Goal: Information Seeking & Learning: Learn about a topic

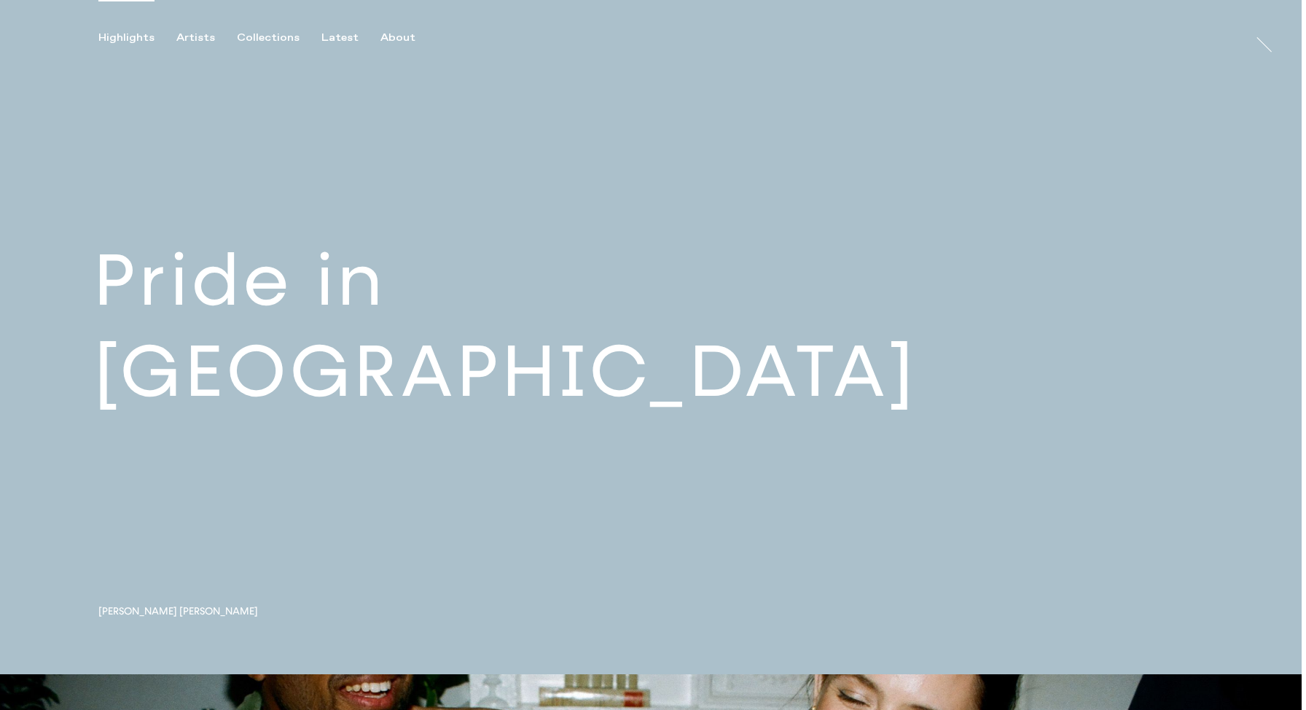
click at [231, 351] on link at bounding box center [651, 337] width 1302 height 674
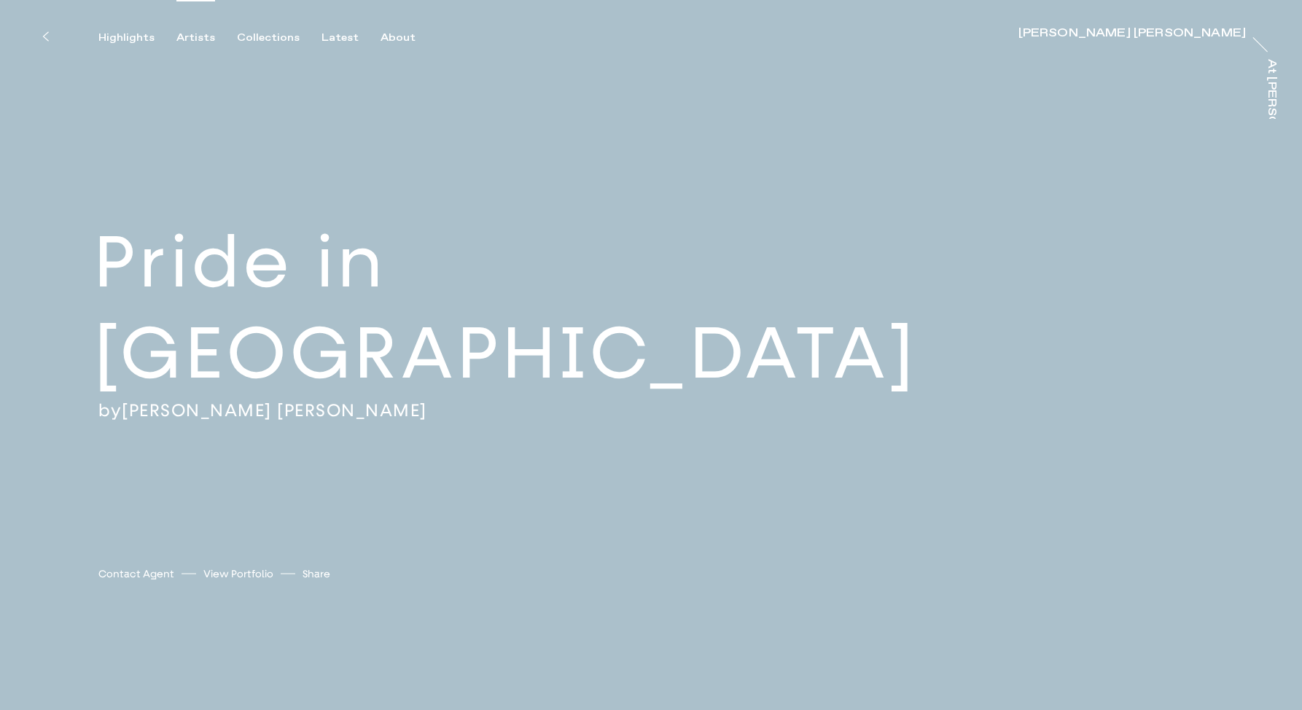
click at [193, 36] on div "Artists" at bounding box center [195, 37] width 39 height 13
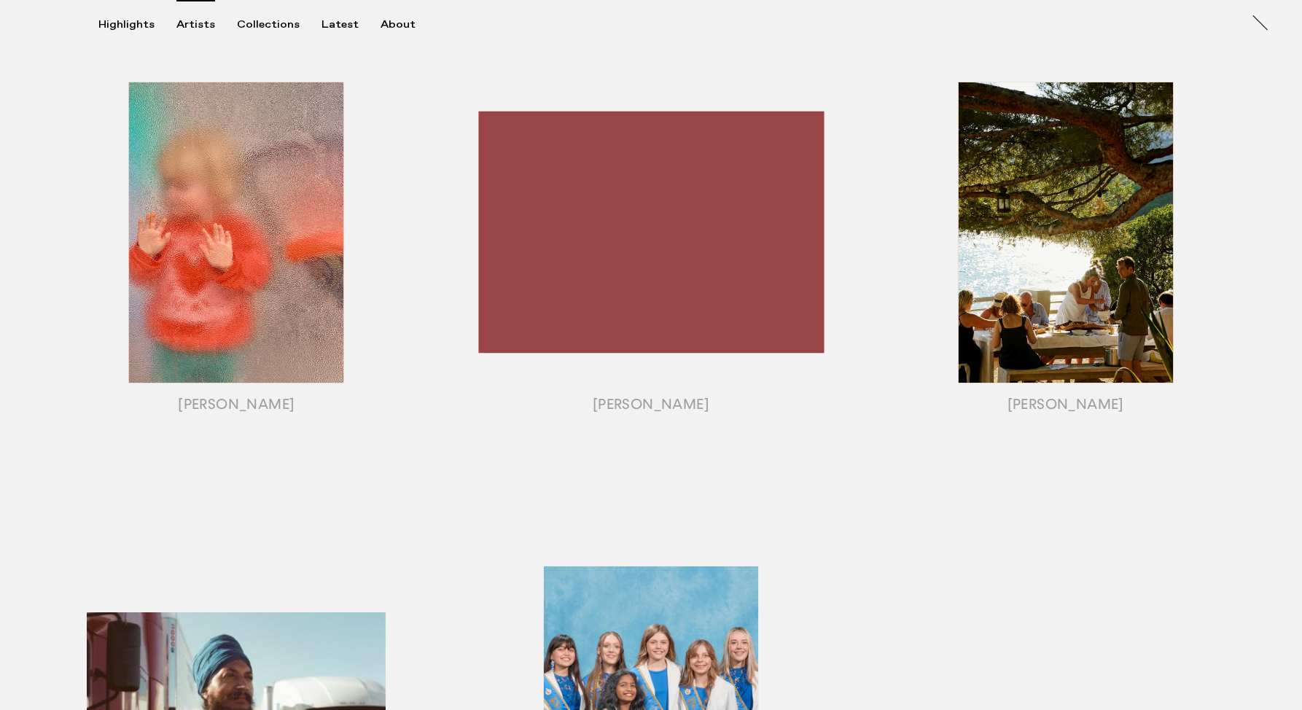
scroll to position [1055, 0]
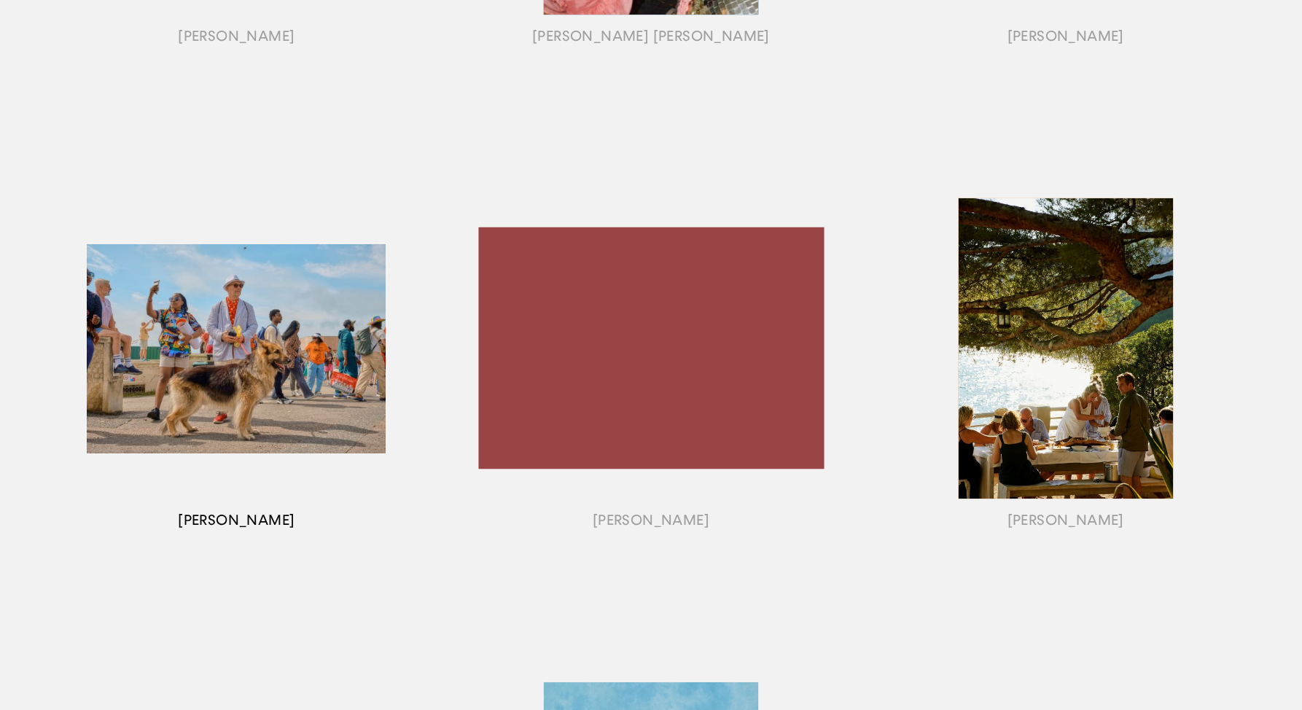
click at [283, 348] on div "button" at bounding box center [236, 366] width 415 height 455
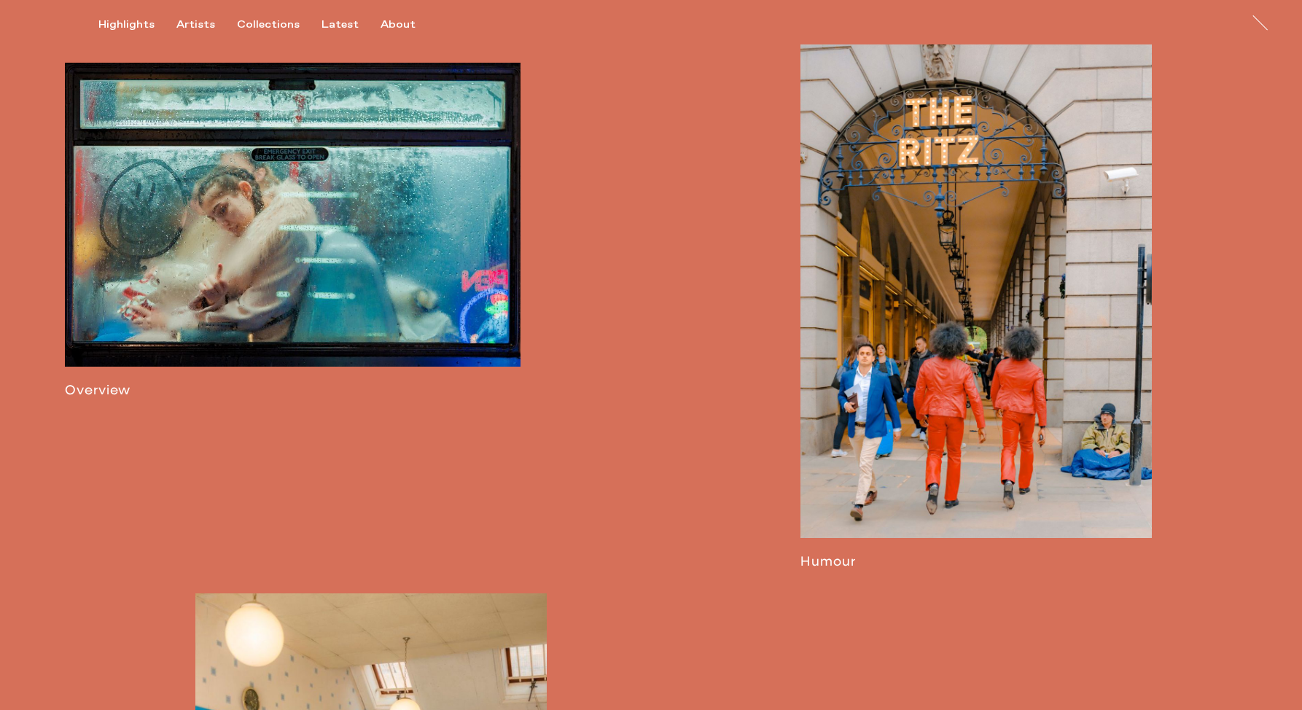
scroll to position [1068, 0]
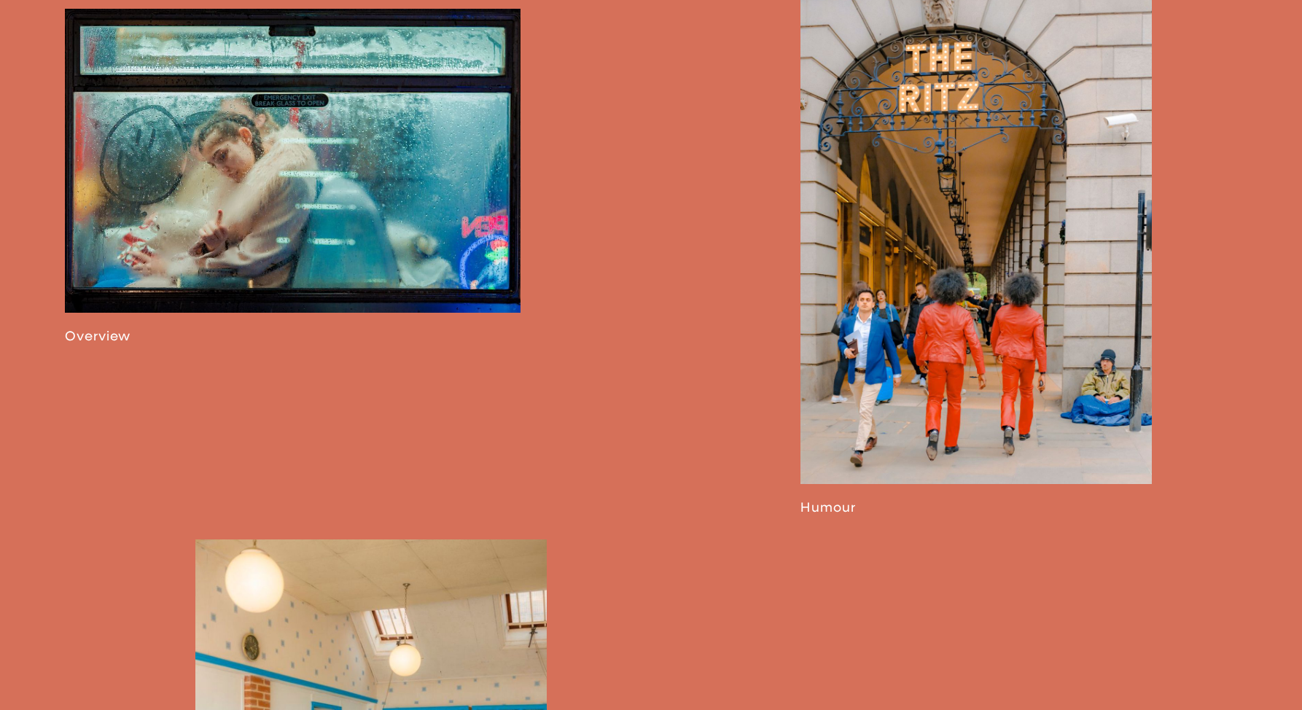
click at [367, 231] on link at bounding box center [293, 176] width 456 height 335
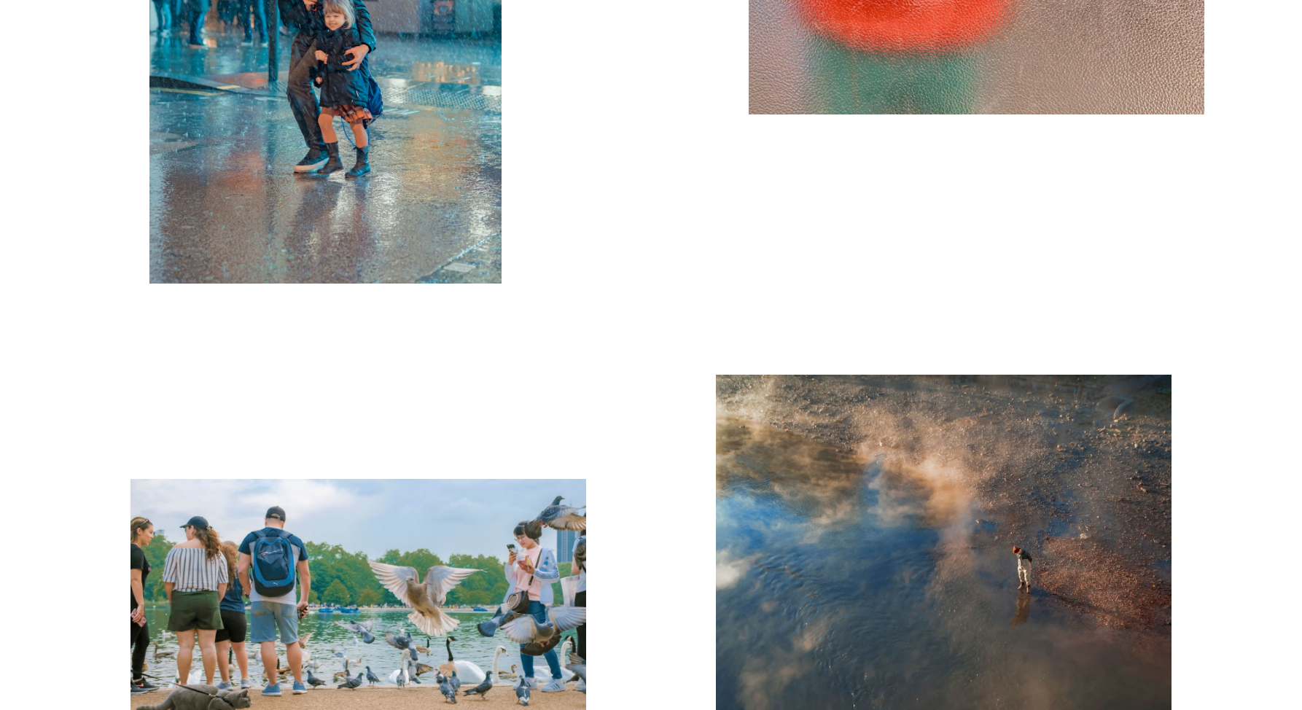
scroll to position [4849, 0]
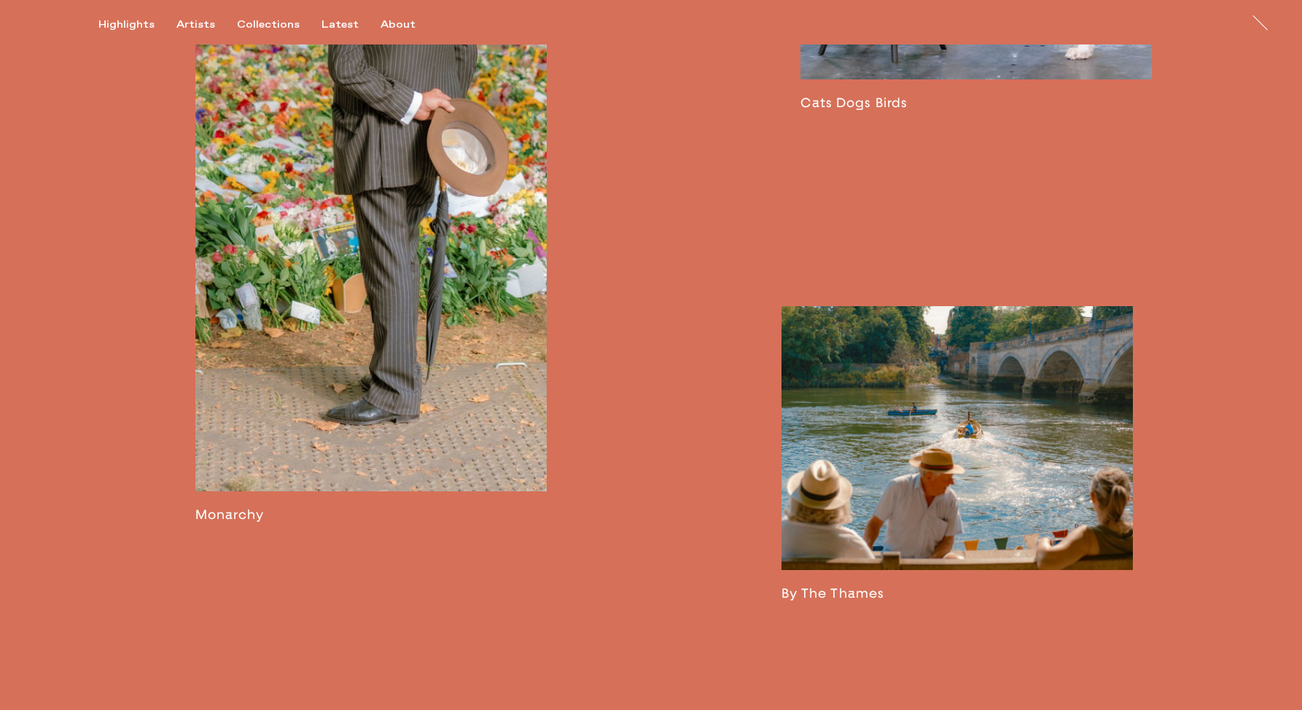
scroll to position [2742, 0]
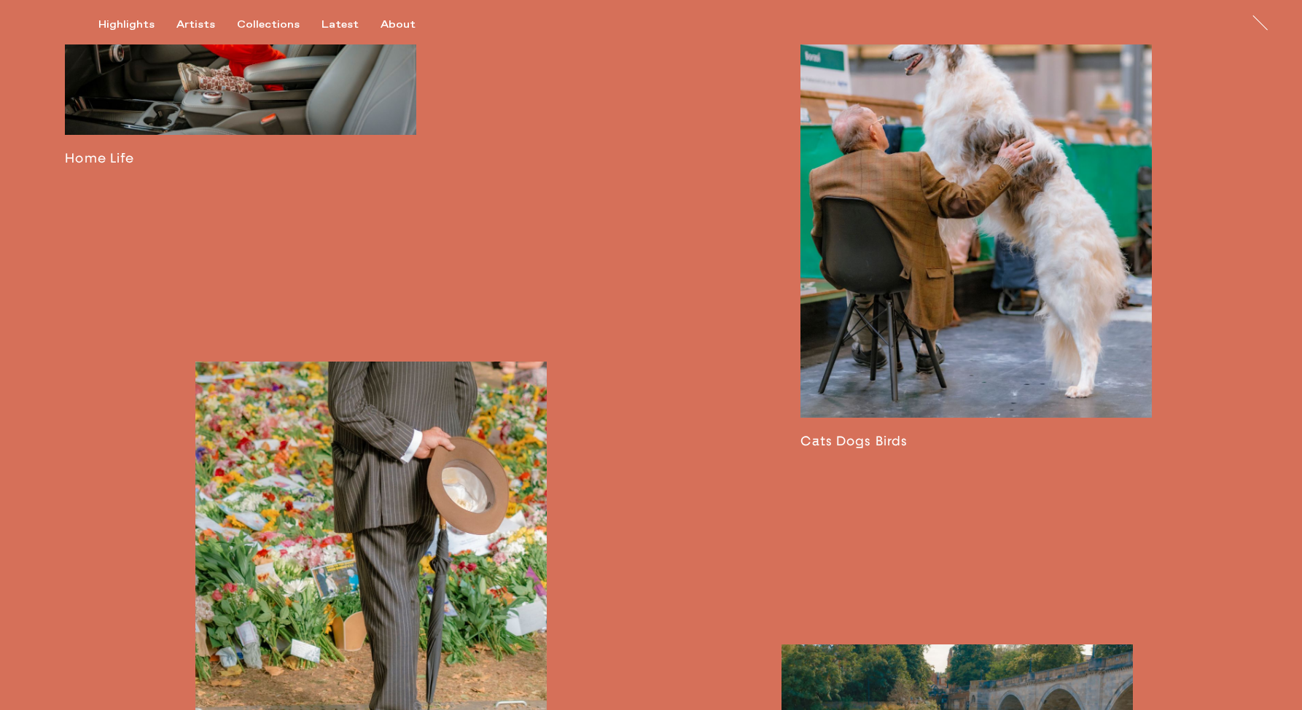
scroll to position [2373, 0]
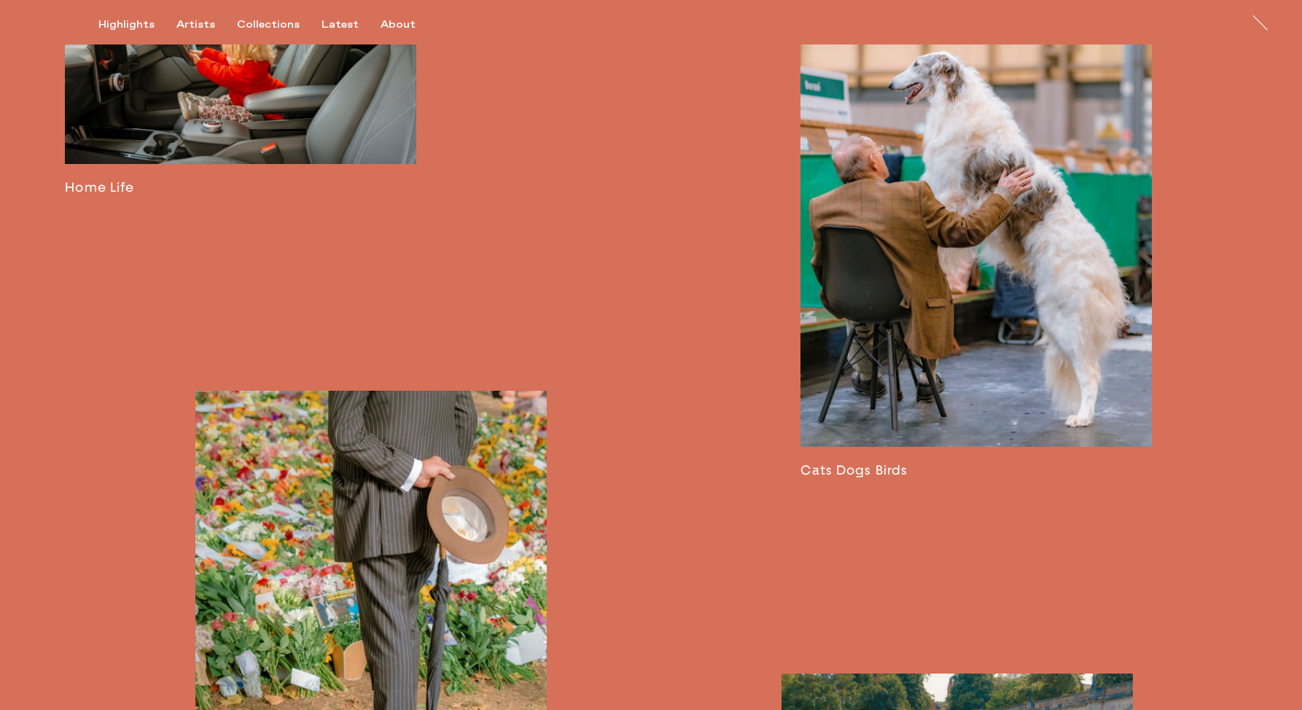
click at [919, 257] on link at bounding box center [975, 229] width 351 height 500
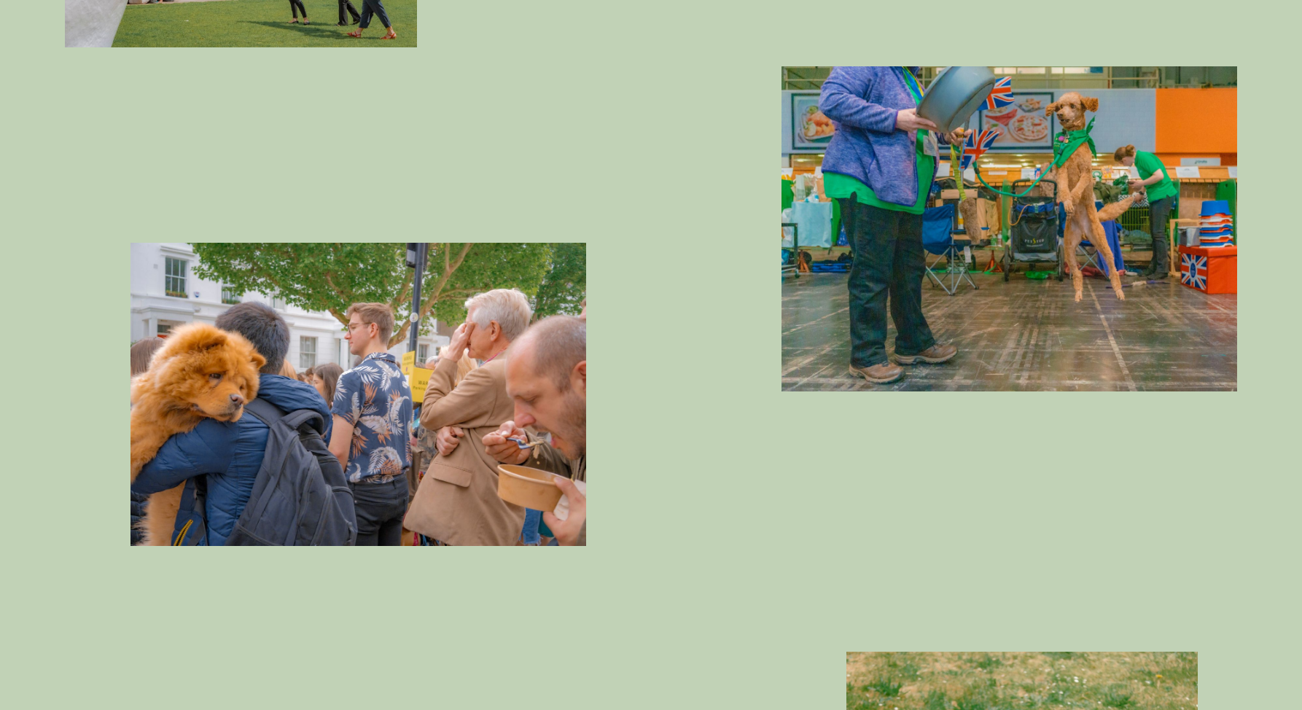
scroll to position [4801, 0]
